Goal: Task Accomplishment & Management: Complete application form

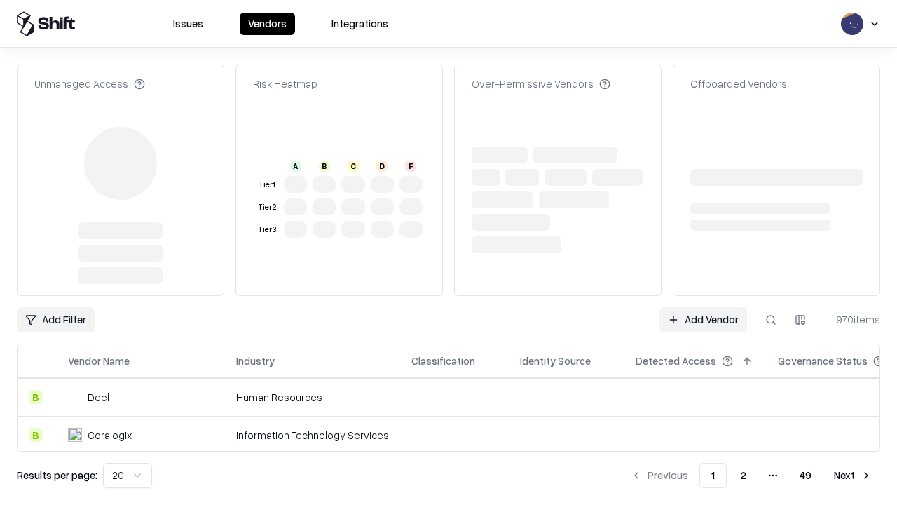
click at [703, 307] on link "Add Vendor" at bounding box center [703, 319] width 88 height 25
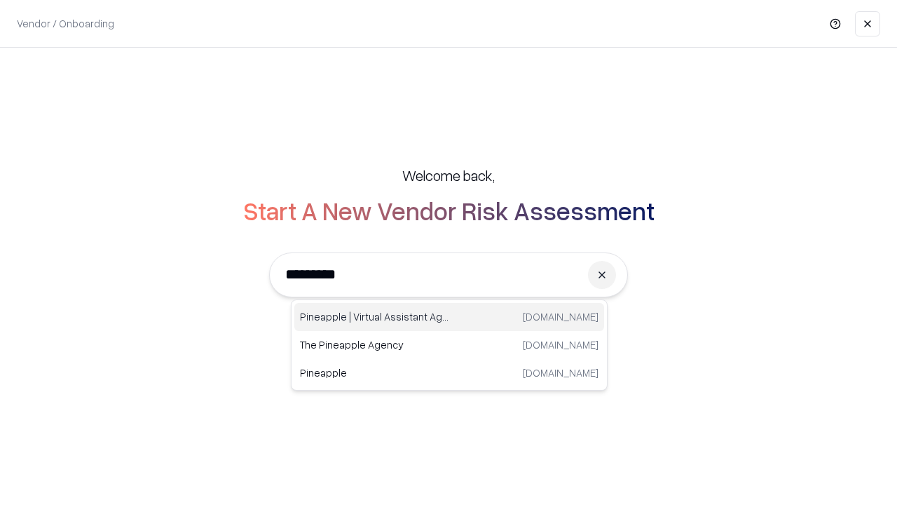
click at [449, 317] on div "Pineapple | Virtual Assistant Agency [DOMAIN_NAME]" at bounding box center [449, 317] width 310 height 28
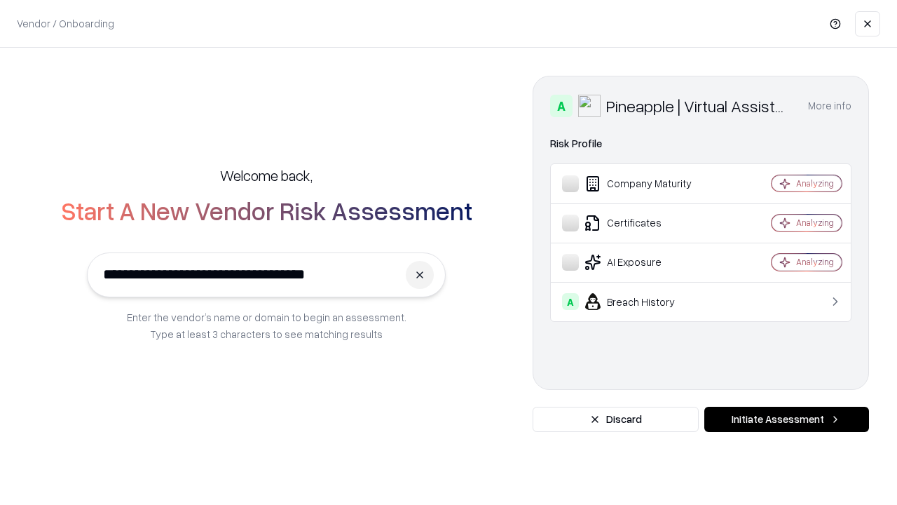
type input "**********"
click at [786, 419] on button "Initiate Assessment" at bounding box center [786, 418] width 165 height 25
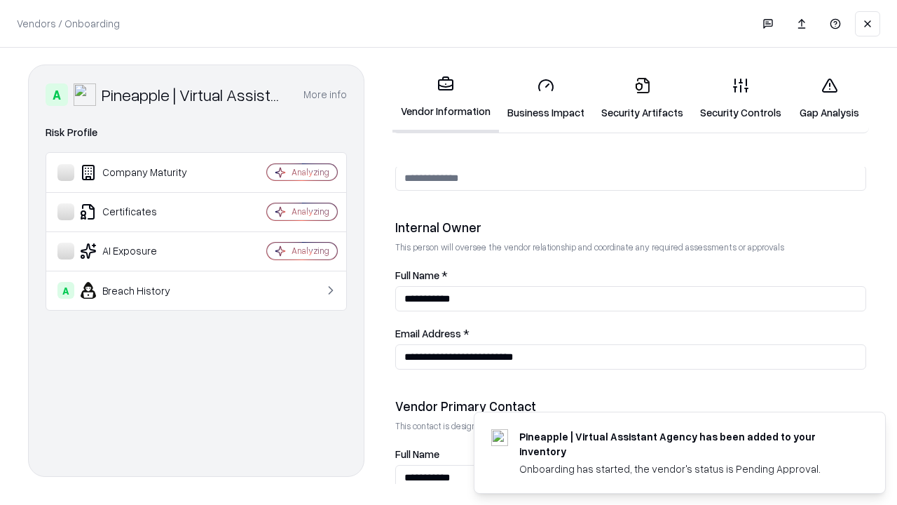
scroll to position [726, 0]
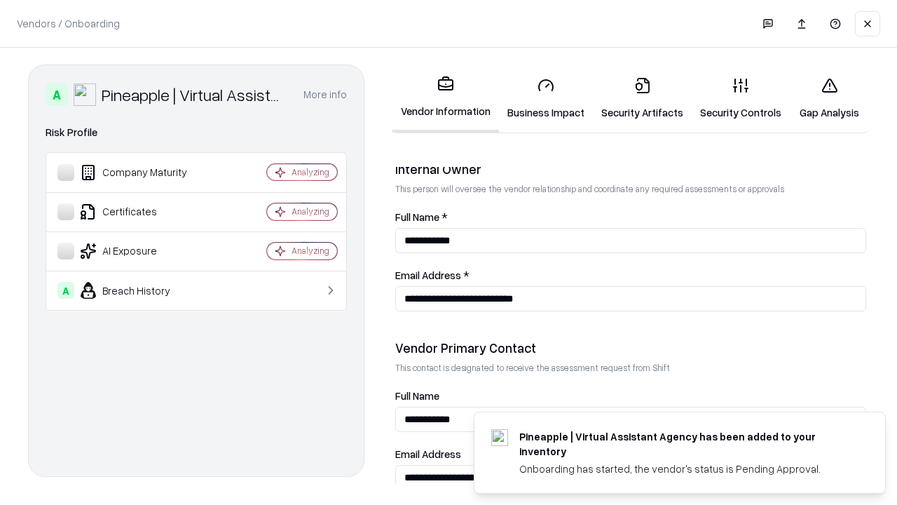
click at [546, 98] on link "Business Impact" at bounding box center [546, 98] width 94 height 65
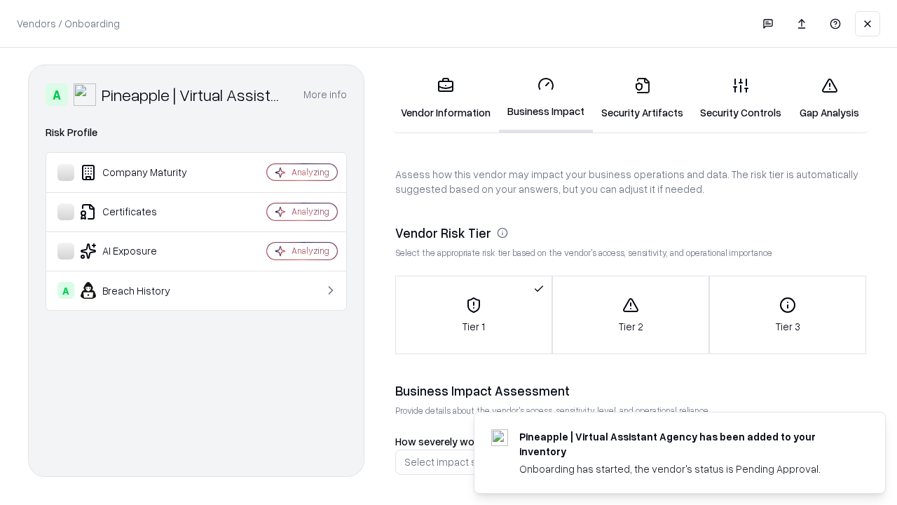
click at [642, 98] on link "Security Artifacts" at bounding box center [642, 98] width 99 height 65
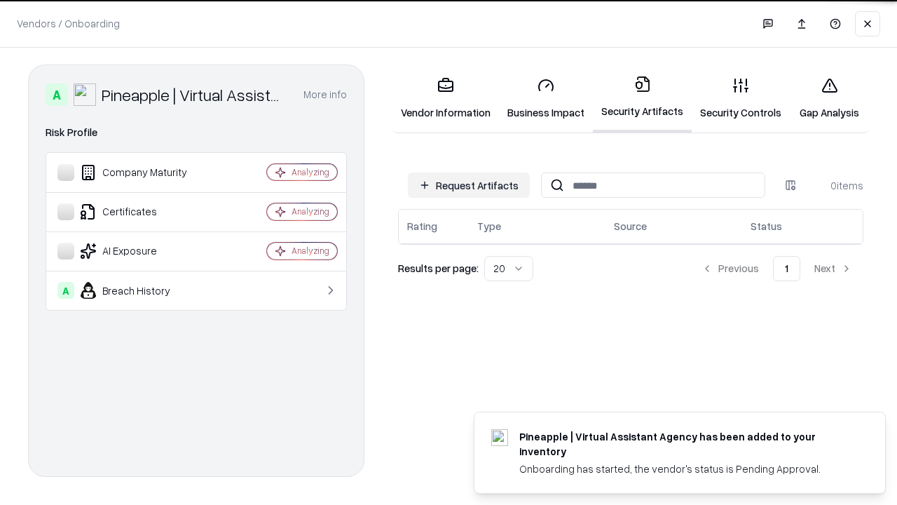
click at [469, 185] on button "Request Artifacts" at bounding box center [469, 184] width 122 height 25
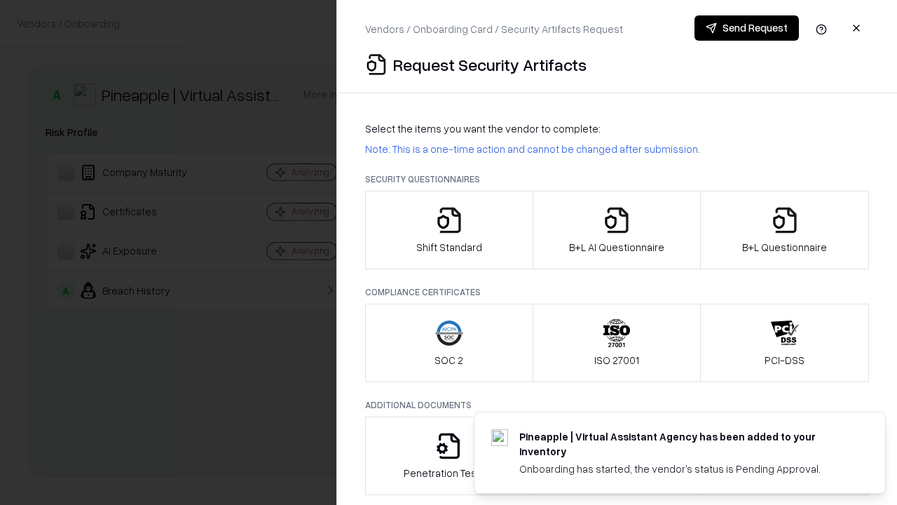
click at [448, 230] on icon "button" at bounding box center [449, 220] width 28 height 28
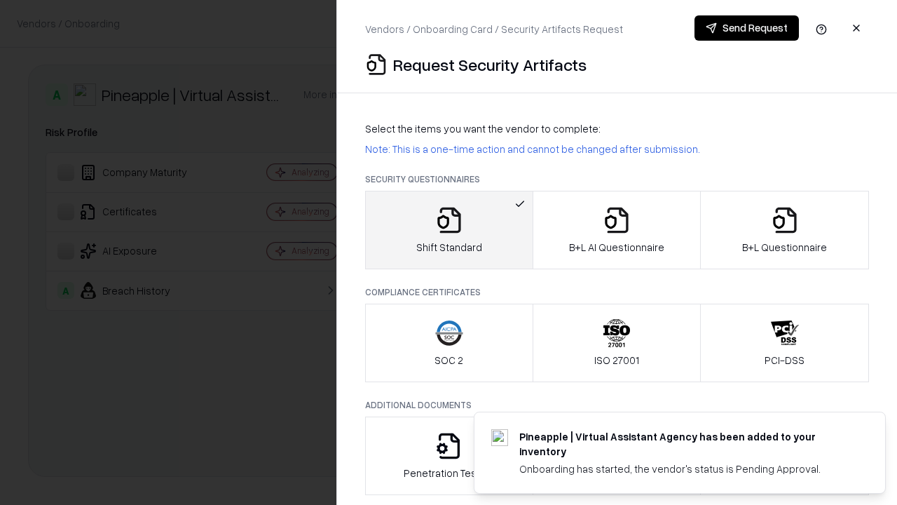
click at [746, 28] on button "Send Request" at bounding box center [746, 27] width 104 height 25
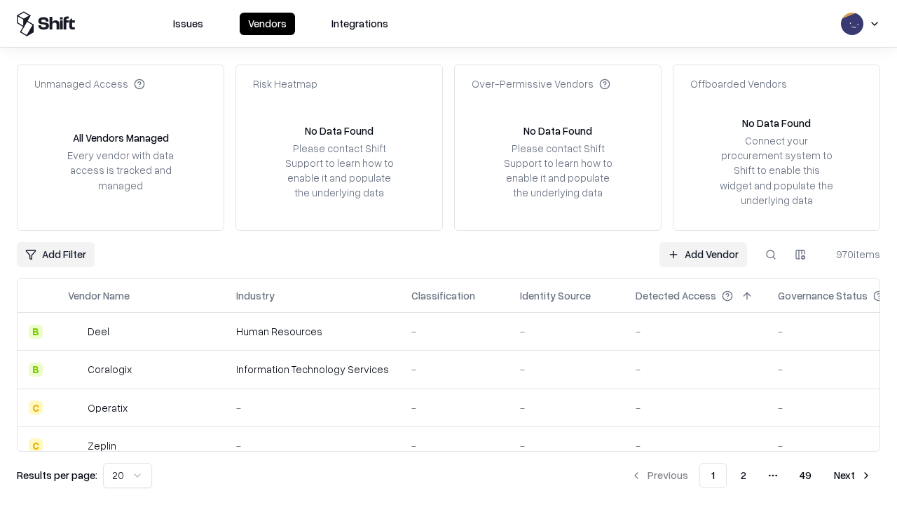
click at [771, 254] on button at bounding box center [770, 254] width 25 height 25
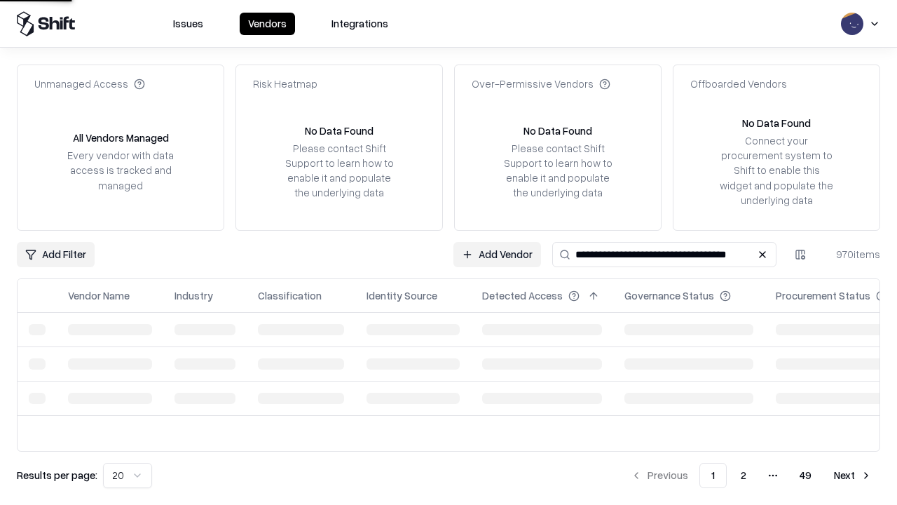
type input "**********"
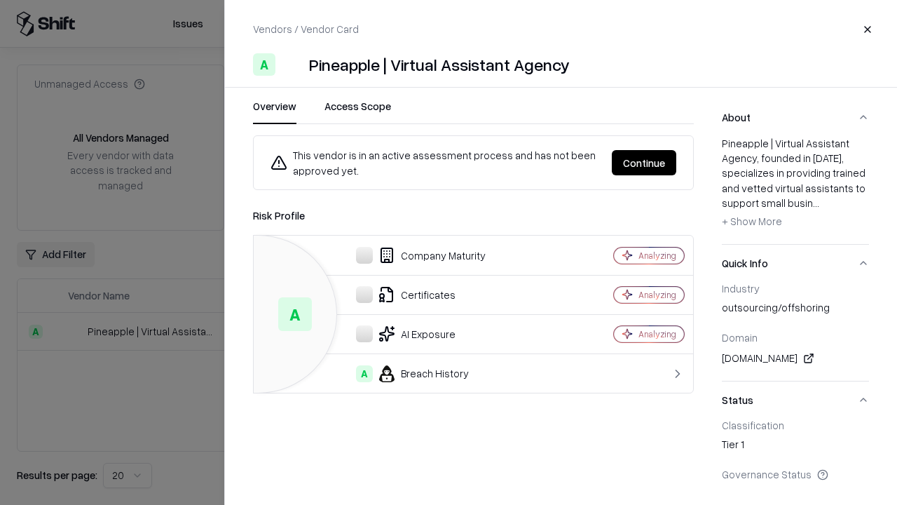
click at [644, 163] on button "Continue" at bounding box center [644, 162] width 64 height 25
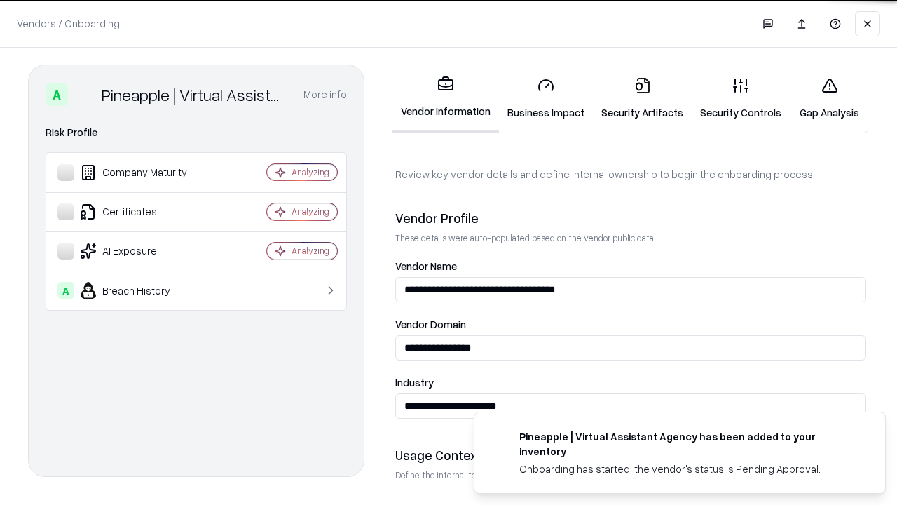
click at [642, 98] on link "Security Artifacts" at bounding box center [642, 98] width 99 height 65
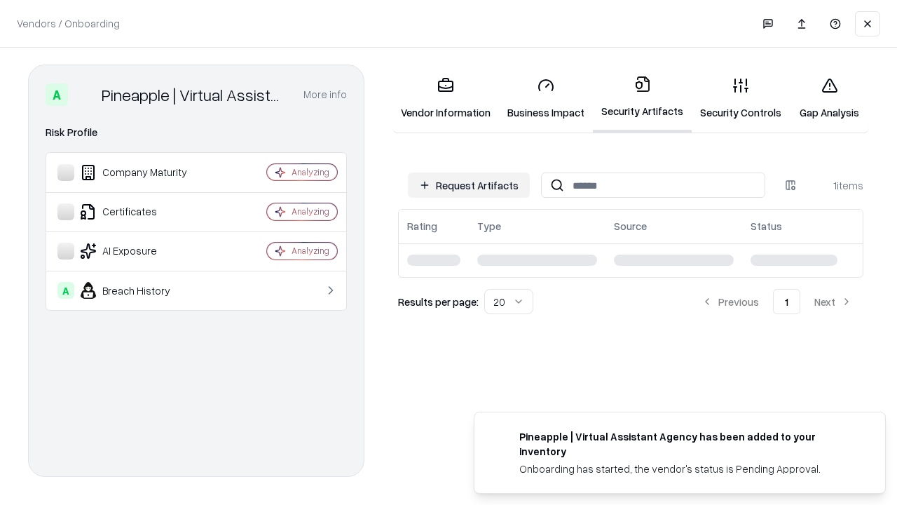
click at [741, 98] on link "Security Controls" at bounding box center [741, 98] width 98 height 65
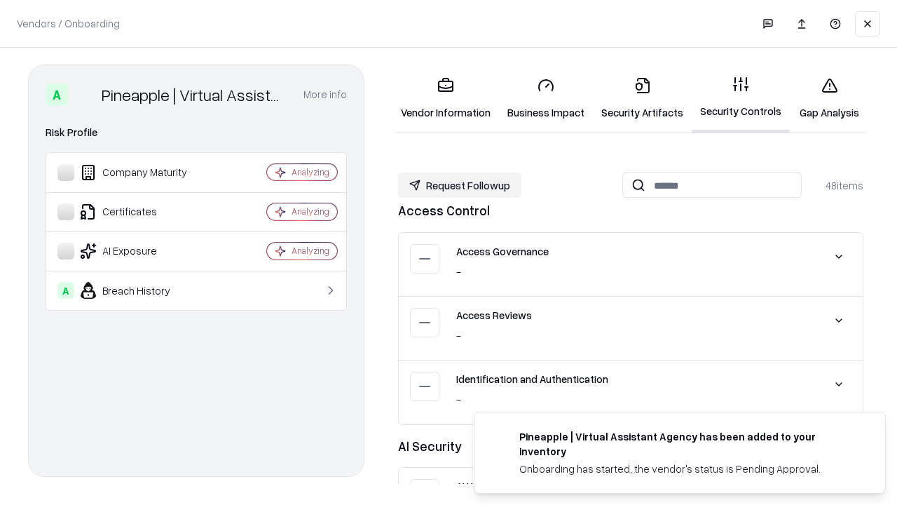
click at [460, 185] on button "Request Followup" at bounding box center [459, 184] width 123 height 25
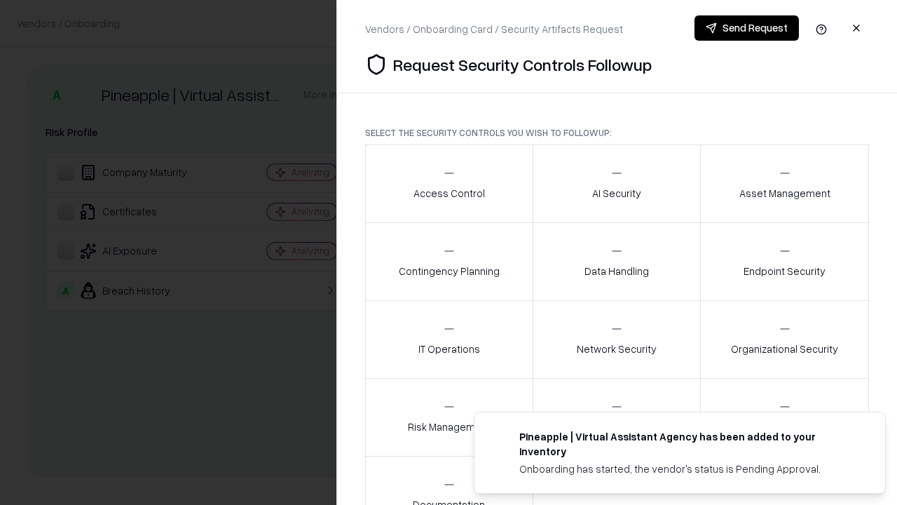
click at [448, 184] on div "Access Control" at bounding box center [448, 183] width 71 height 34
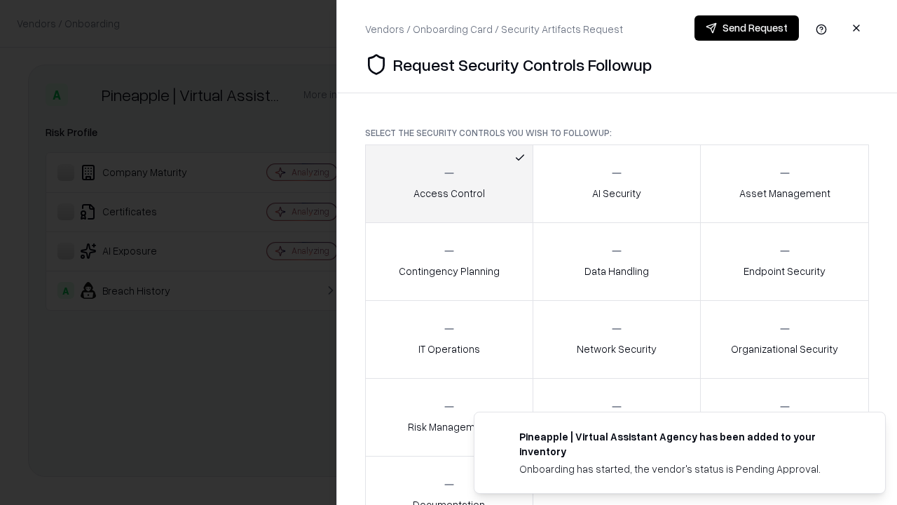
click at [746, 28] on button "Send Request" at bounding box center [746, 27] width 104 height 25
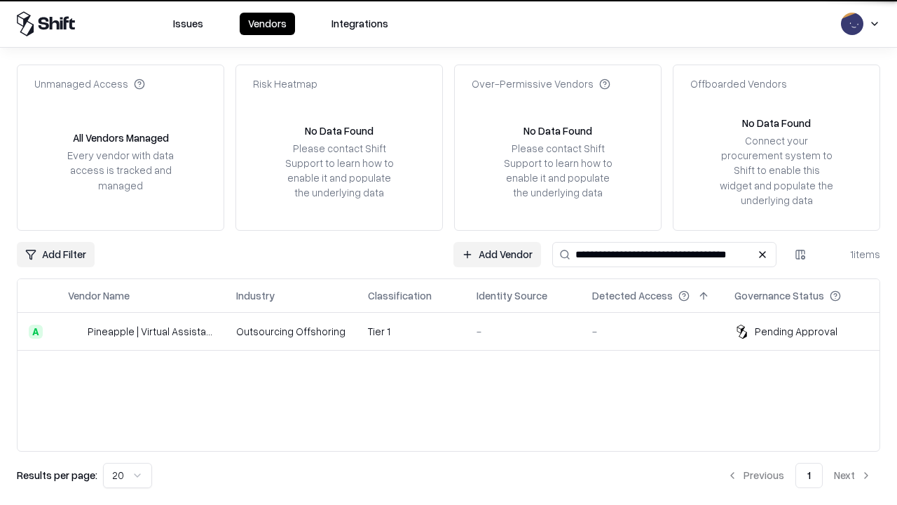
type input "**********"
click at [457, 331] on td "Tier 1" at bounding box center [411, 332] width 109 height 38
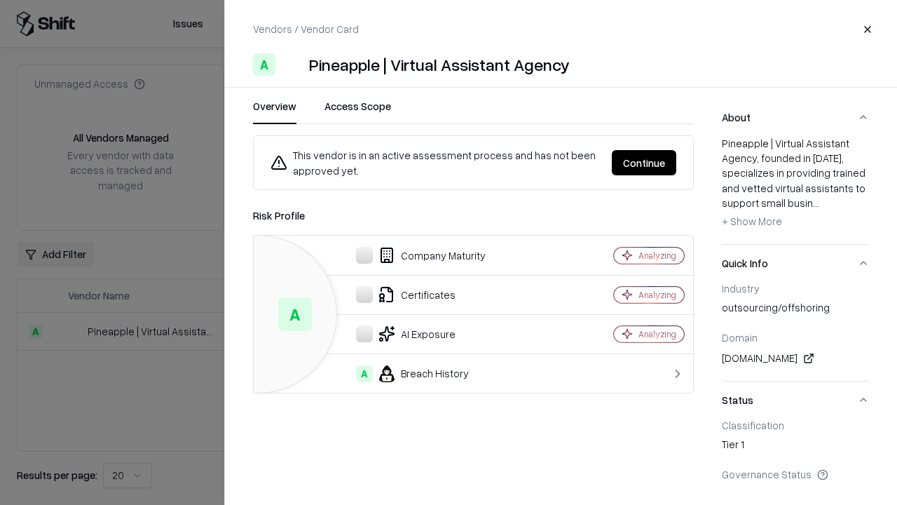
click at [644, 163] on button "Continue" at bounding box center [644, 162] width 64 height 25
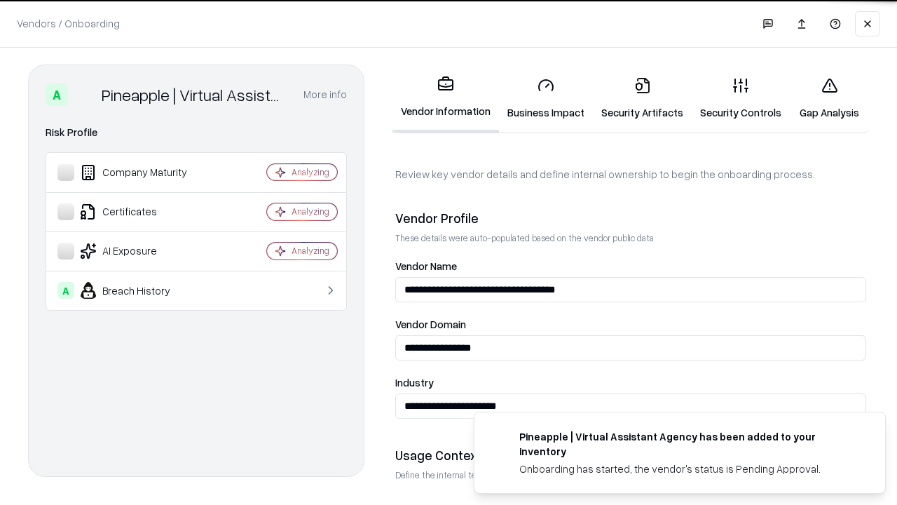
click at [829, 98] on link "Gap Analysis" at bounding box center [829, 98] width 79 height 65
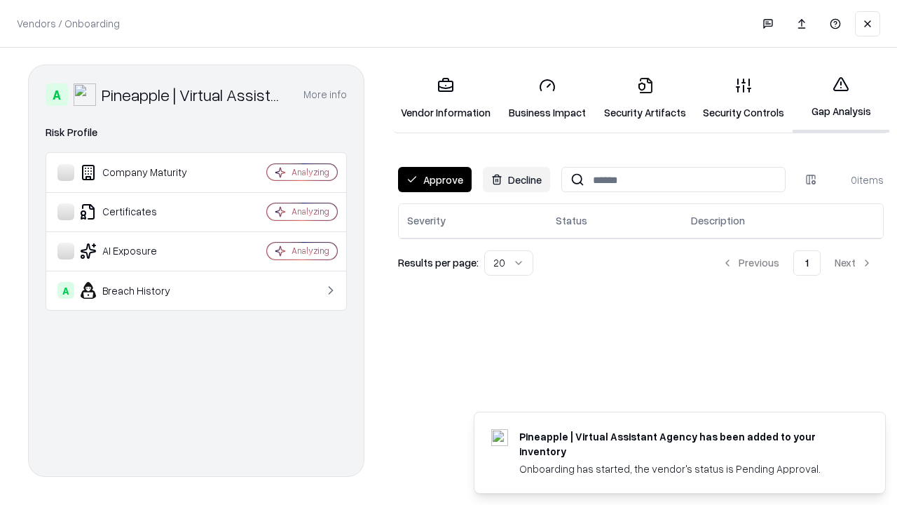
click at [434, 179] on button "Approve" at bounding box center [435, 179] width 74 height 25
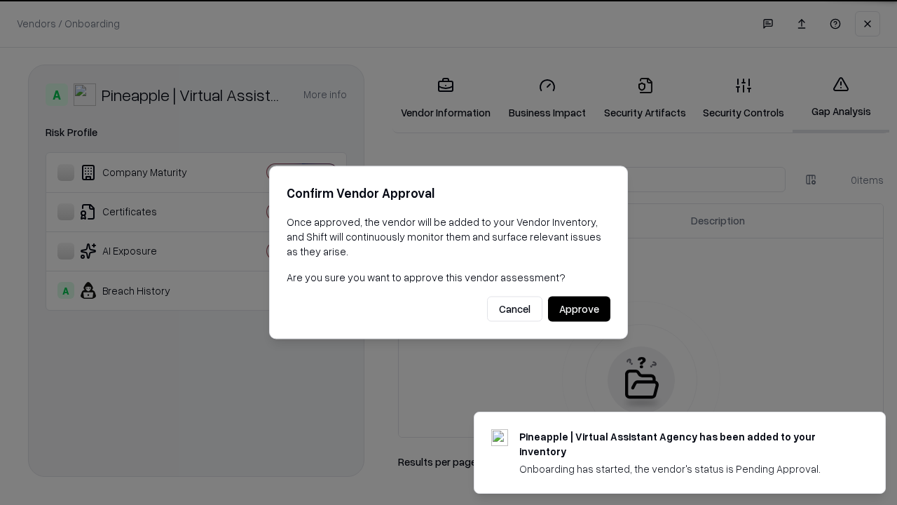
click at [579, 308] on button "Approve" at bounding box center [579, 308] width 62 height 25
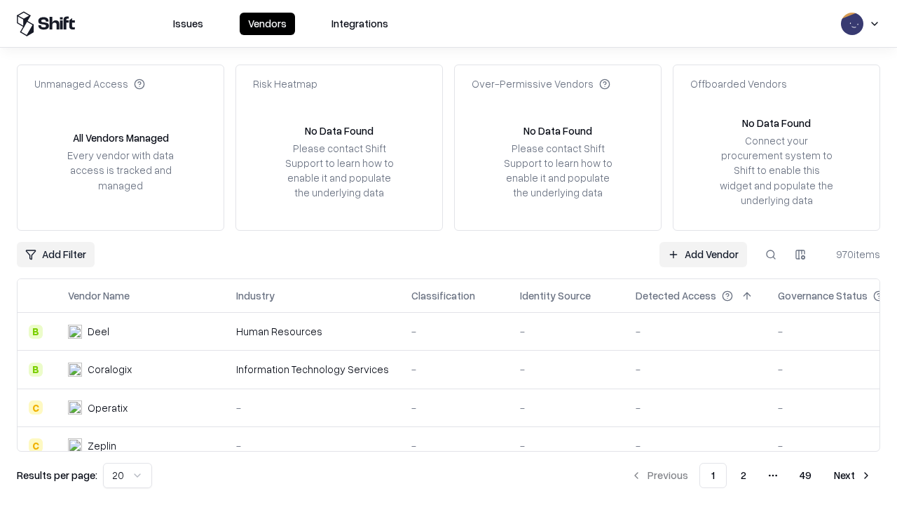
type input "**********"
click at [703, 254] on link "Add Vendor" at bounding box center [703, 254] width 88 height 25
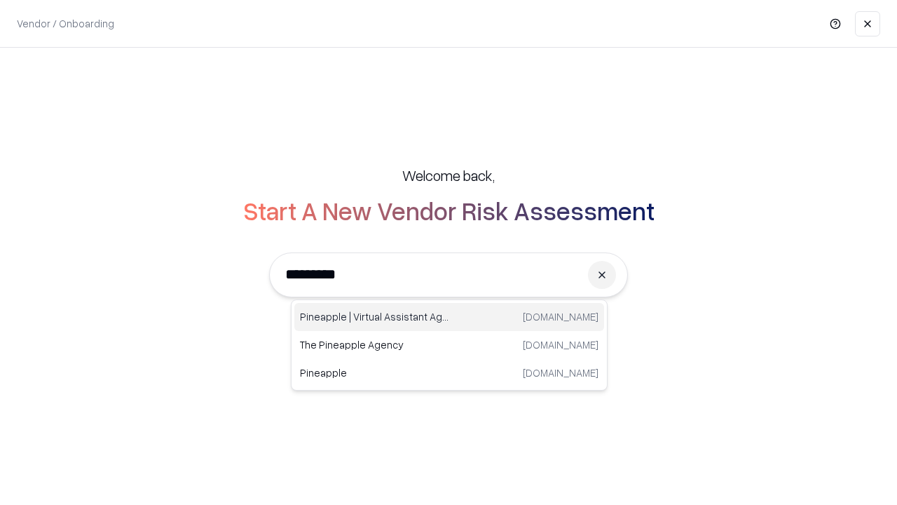
click at [449, 317] on div "Pineapple | Virtual Assistant Agency [DOMAIN_NAME]" at bounding box center [449, 317] width 310 height 28
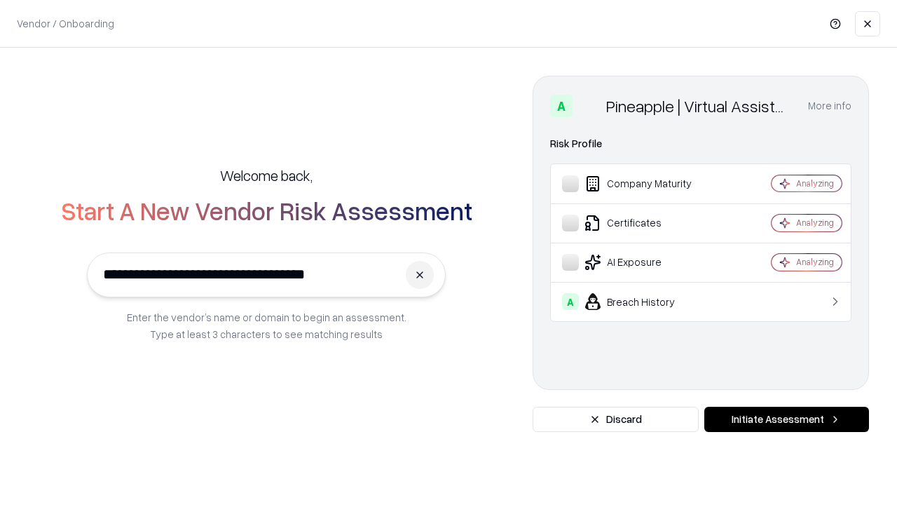
type input "**********"
click at [786, 419] on button "Initiate Assessment" at bounding box center [786, 418] width 165 height 25
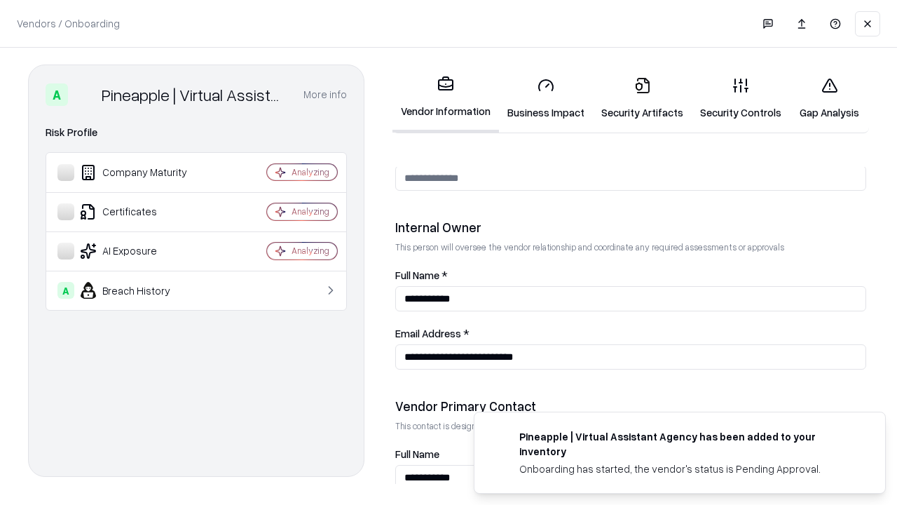
scroll to position [726, 0]
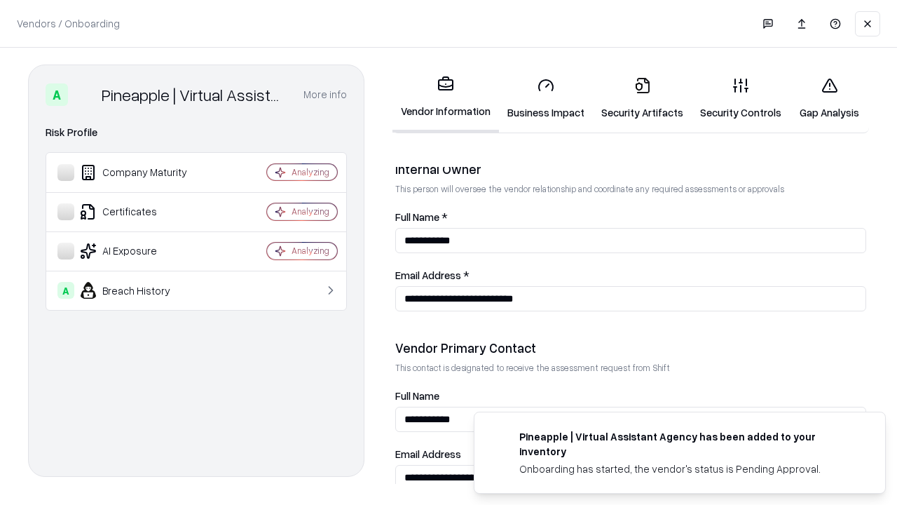
click at [829, 98] on link "Gap Analysis" at bounding box center [829, 98] width 79 height 65
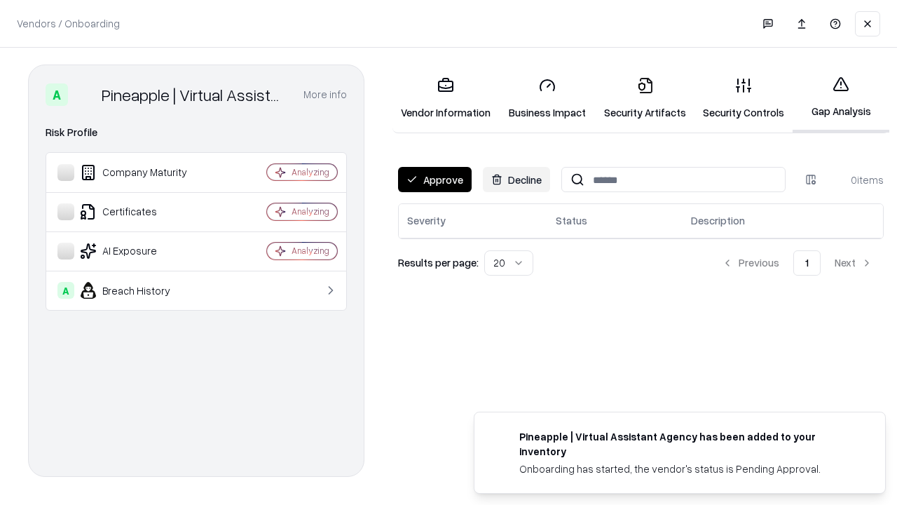
click at [434, 179] on button "Approve" at bounding box center [435, 179] width 74 height 25
